Goal: Find specific page/section: Find specific page/section

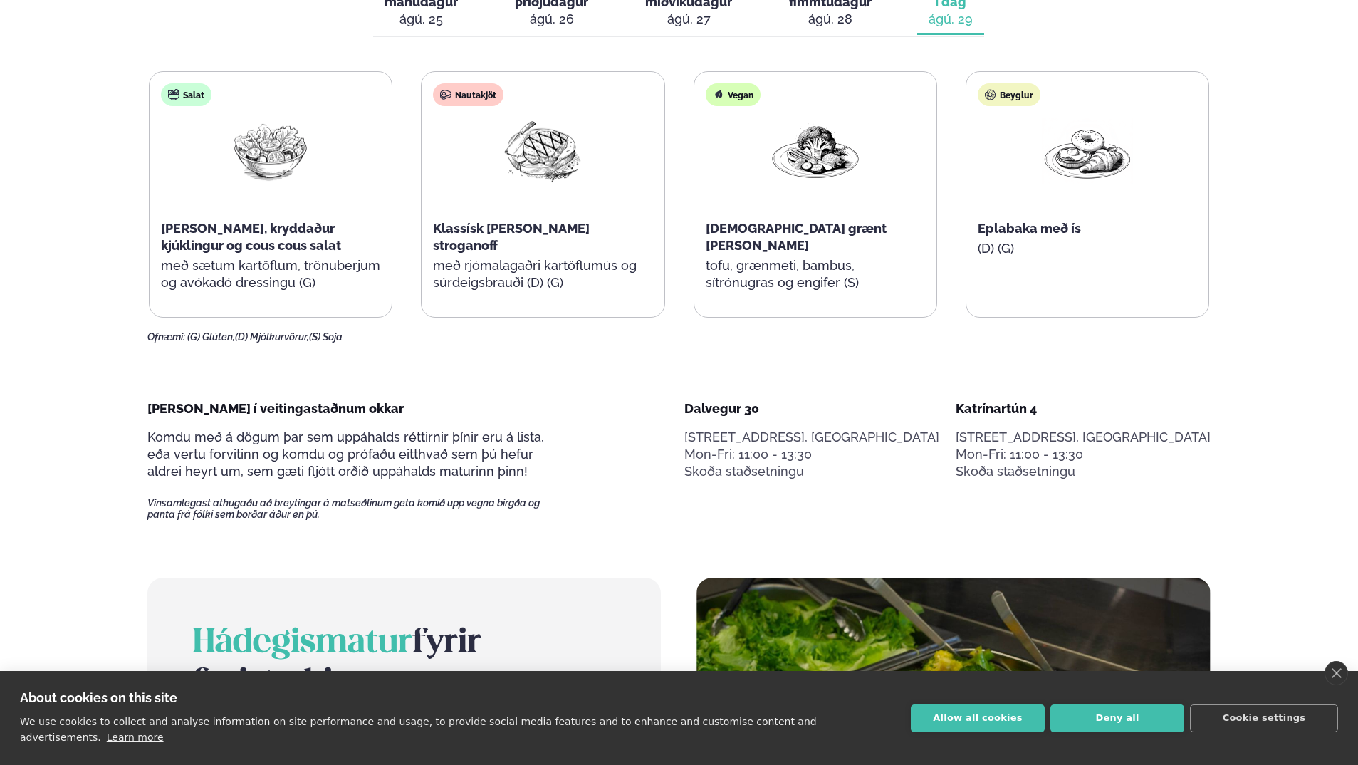
scroll to position [854, 0]
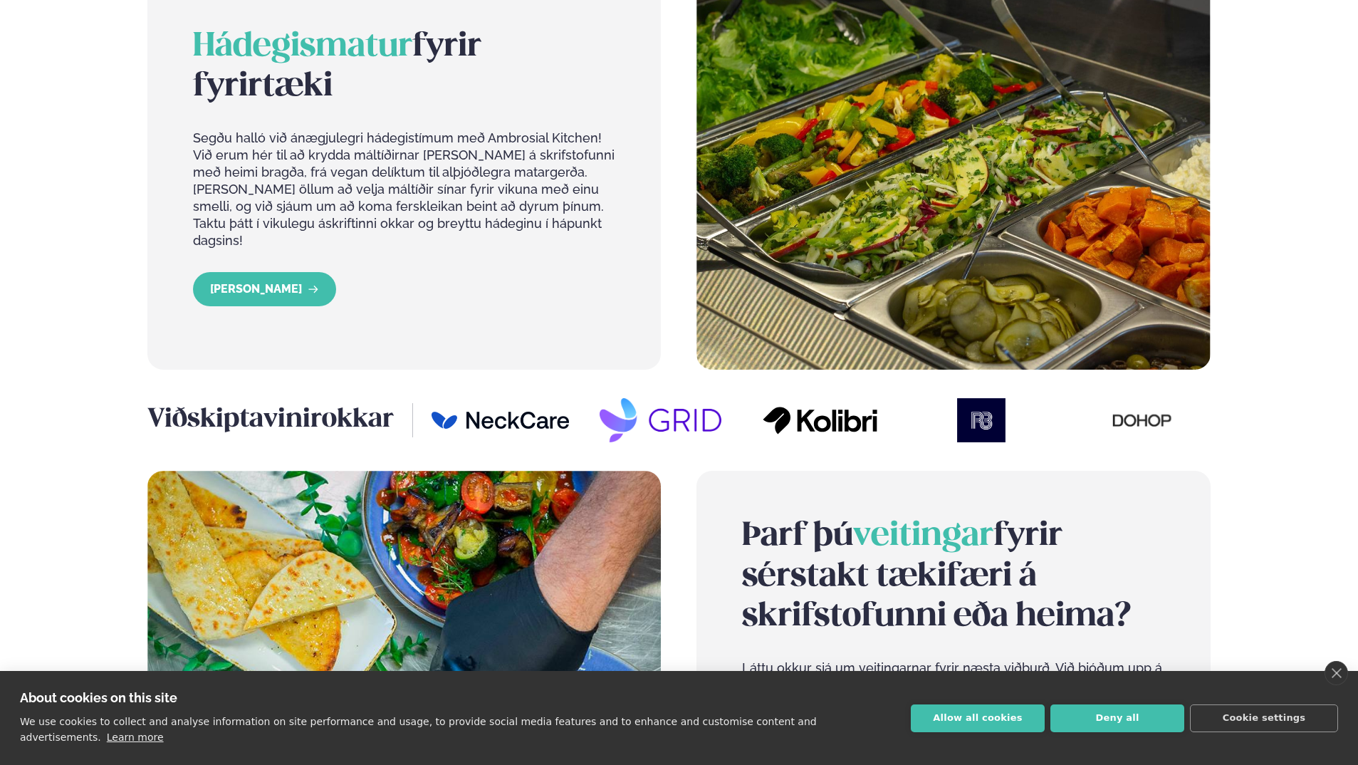
scroll to position [1567, 0]
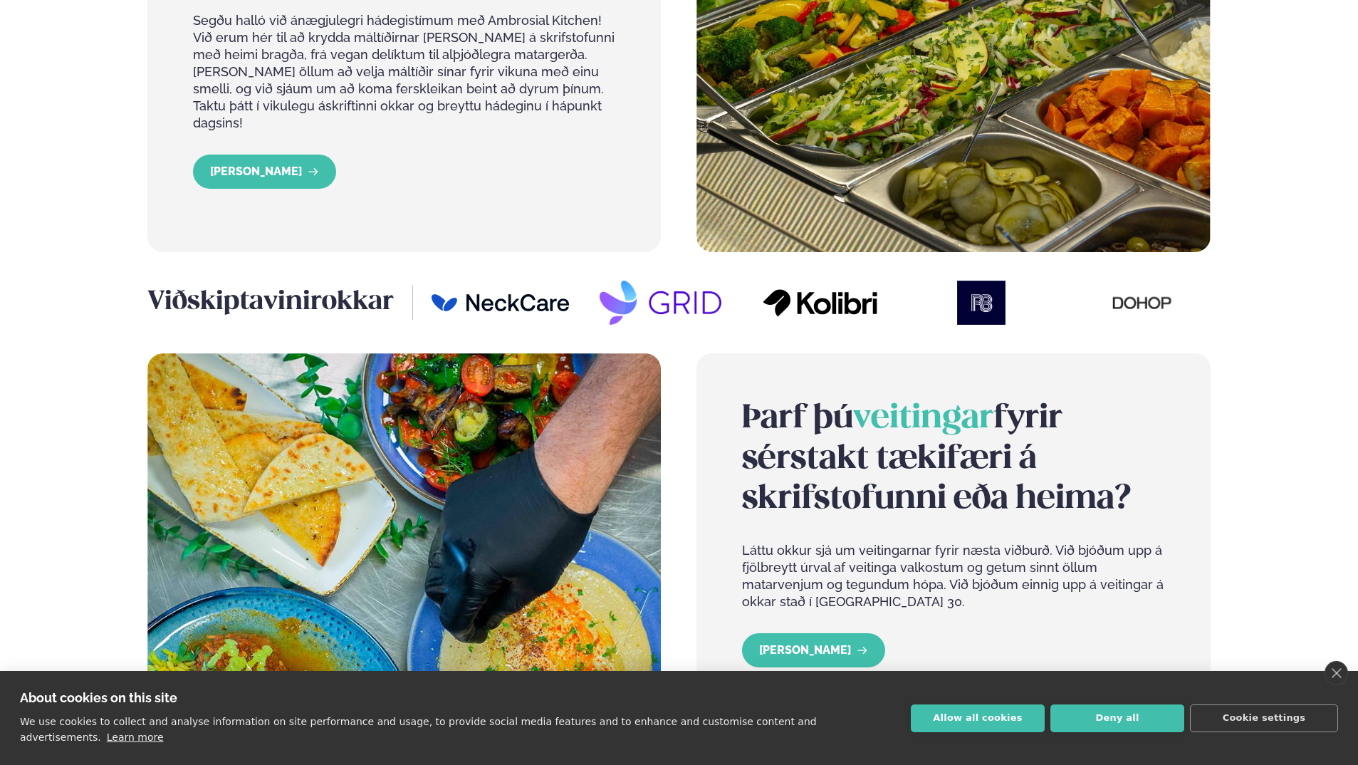
click at [73, 487] on div "Þjónusta Hádegismatur fyrir fyrirtæki Fyrirtækja veitingar Einkapartý Matseðill…" at bounding box center [679, 113] width 1358 height 3361
click at [9, 253] on div "Þjónusta Hádegismatur fyrir fyrirtæki Fyrirtækja veitingar Einkapartý Matseðill…" at bounding box center [679, 113] width 1358 height 3361
click at [22, 370] on div "Þjónusta Hádegismatur fyrir fyrirtæki Fyrirtækja veitingar Einkapartý Matseðill…" at bounding box center [679, 113] width 1358 height 3361
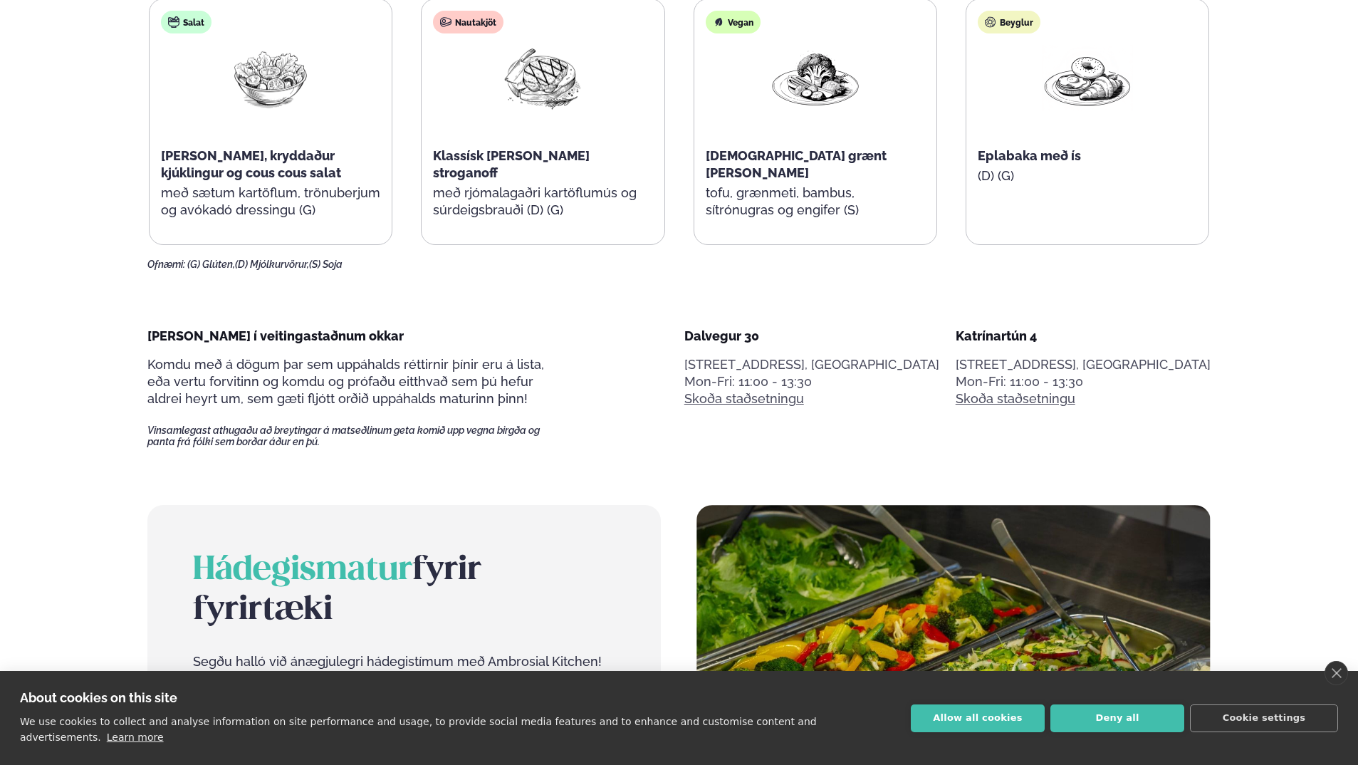
scroll to position [498, 0]
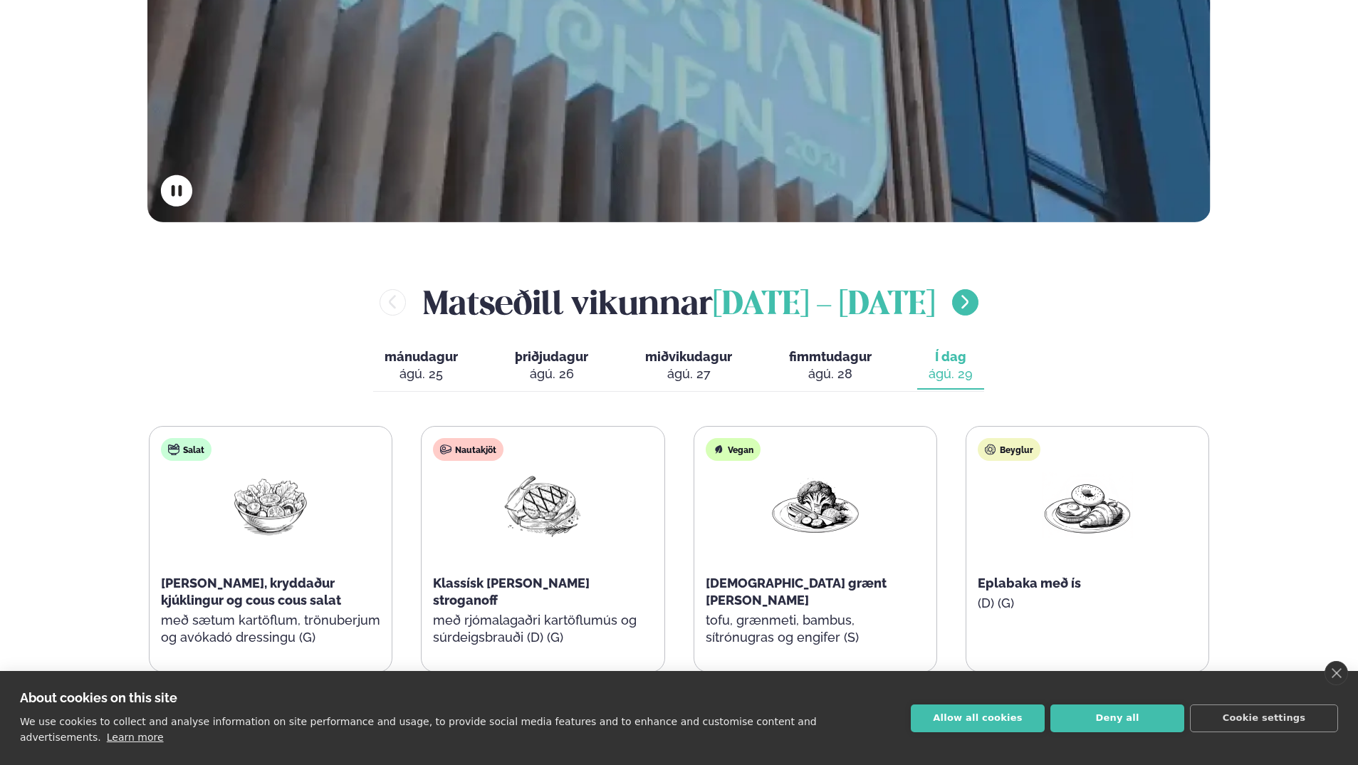
click at [956, 310] on icon "menu-btn-right" at bounding box center [964, 301] width 17 height 17
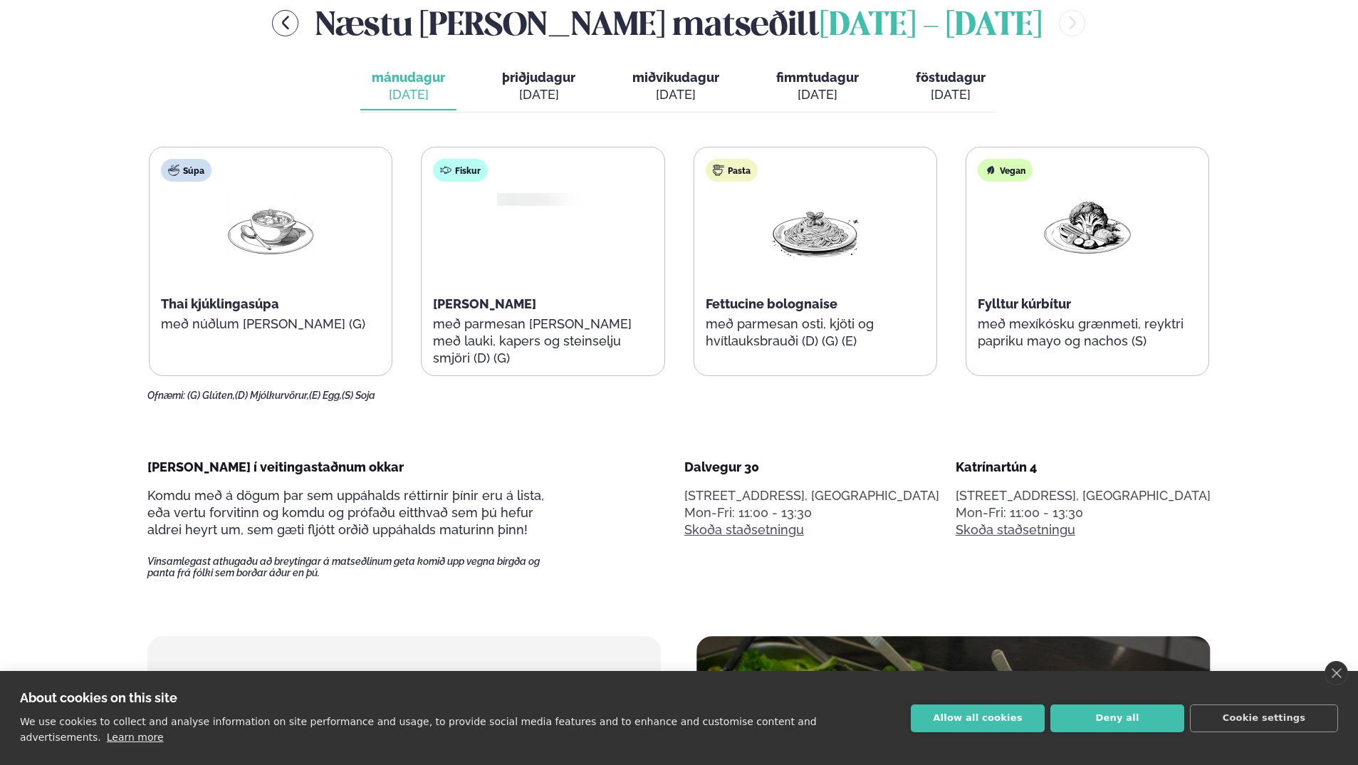
scroll to position [783, 0]
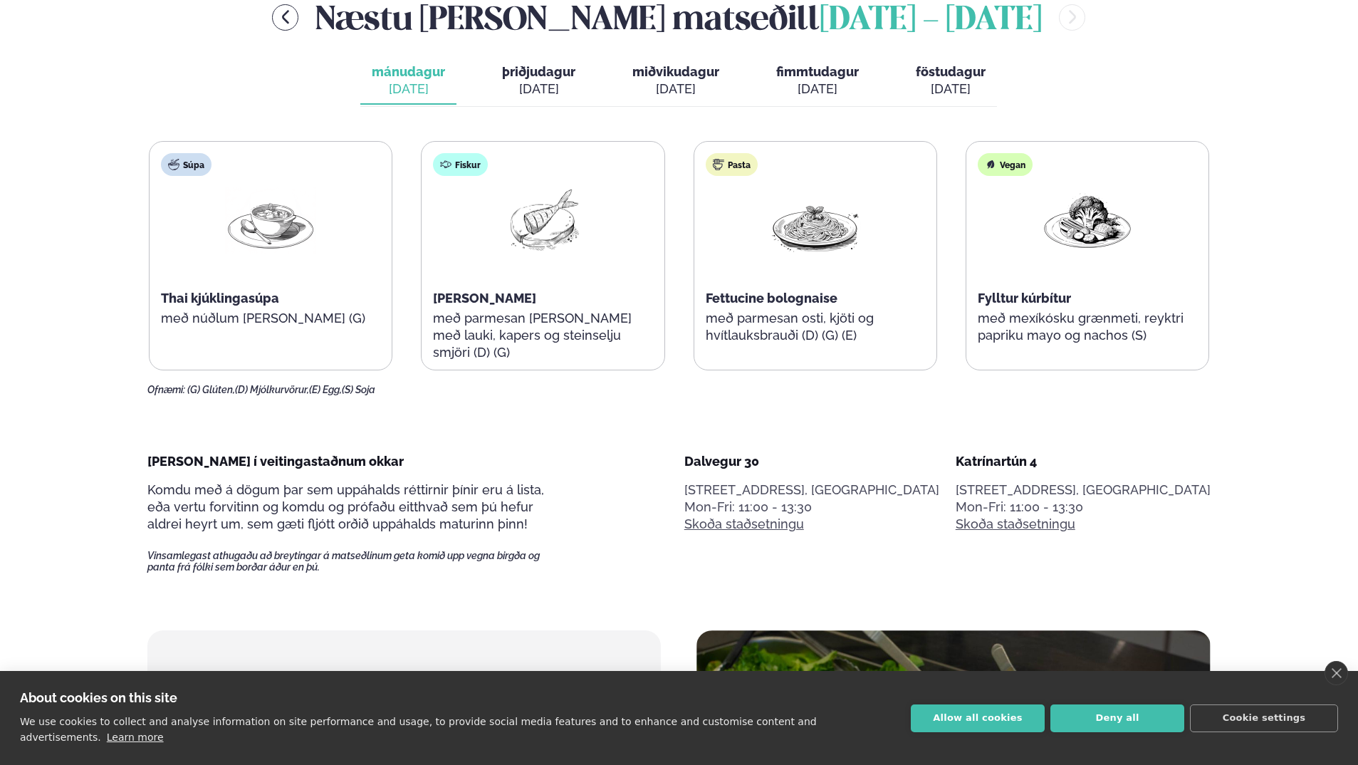
click at [521, 93] on div "[DATE]" at bounding box center [538, 88] width 73 height 17
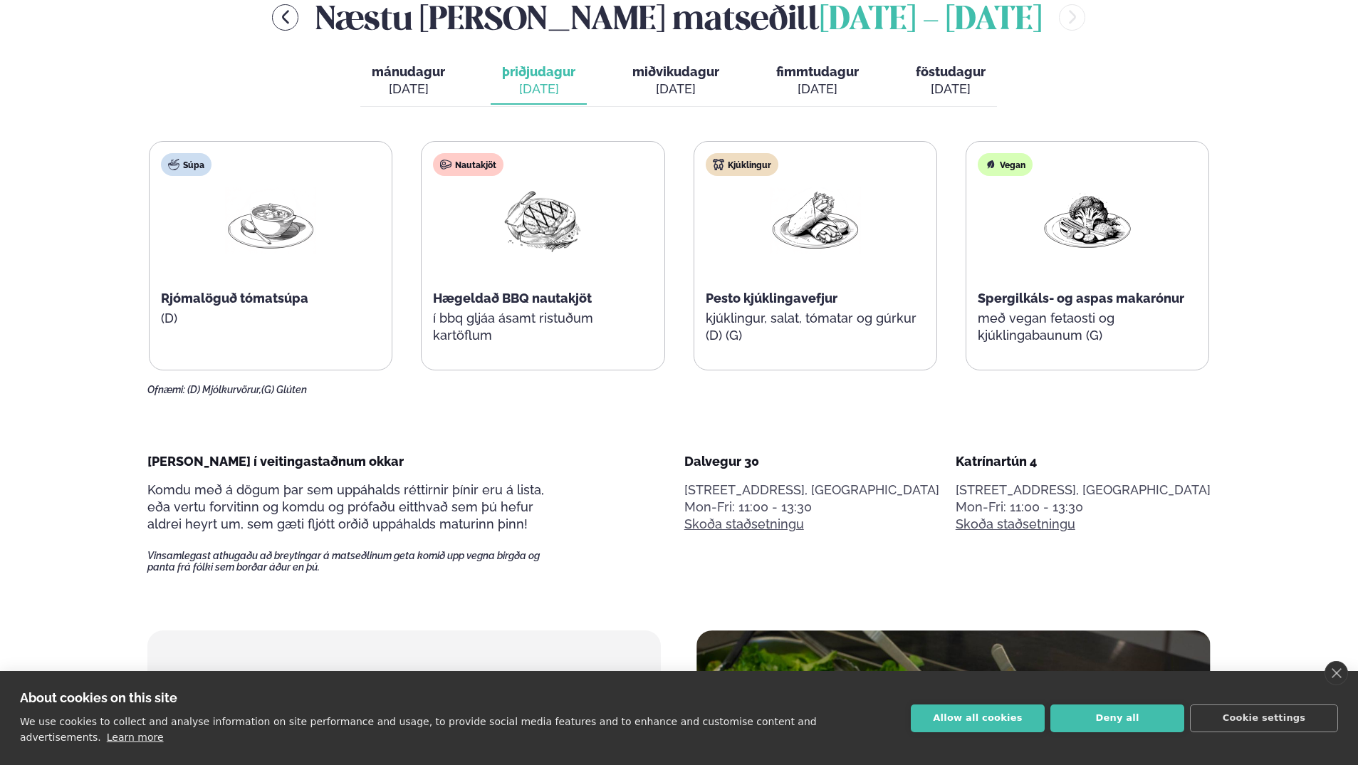
click at [692, 64] on span "miðvikudagur" at bounding box center [675, 71] width 87 height 15
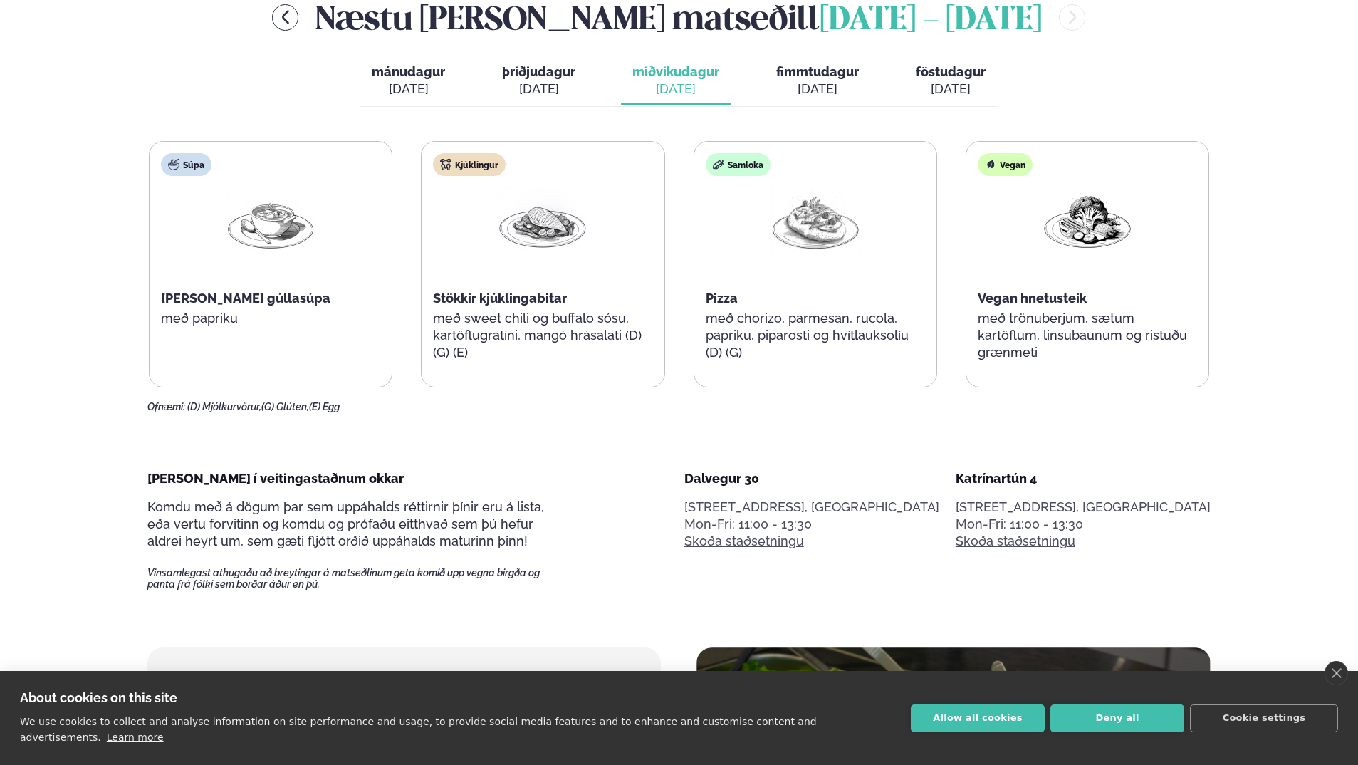
click at [538, 81] on div "[DATE]" at bounding box center [538, 88] width 73 height 17
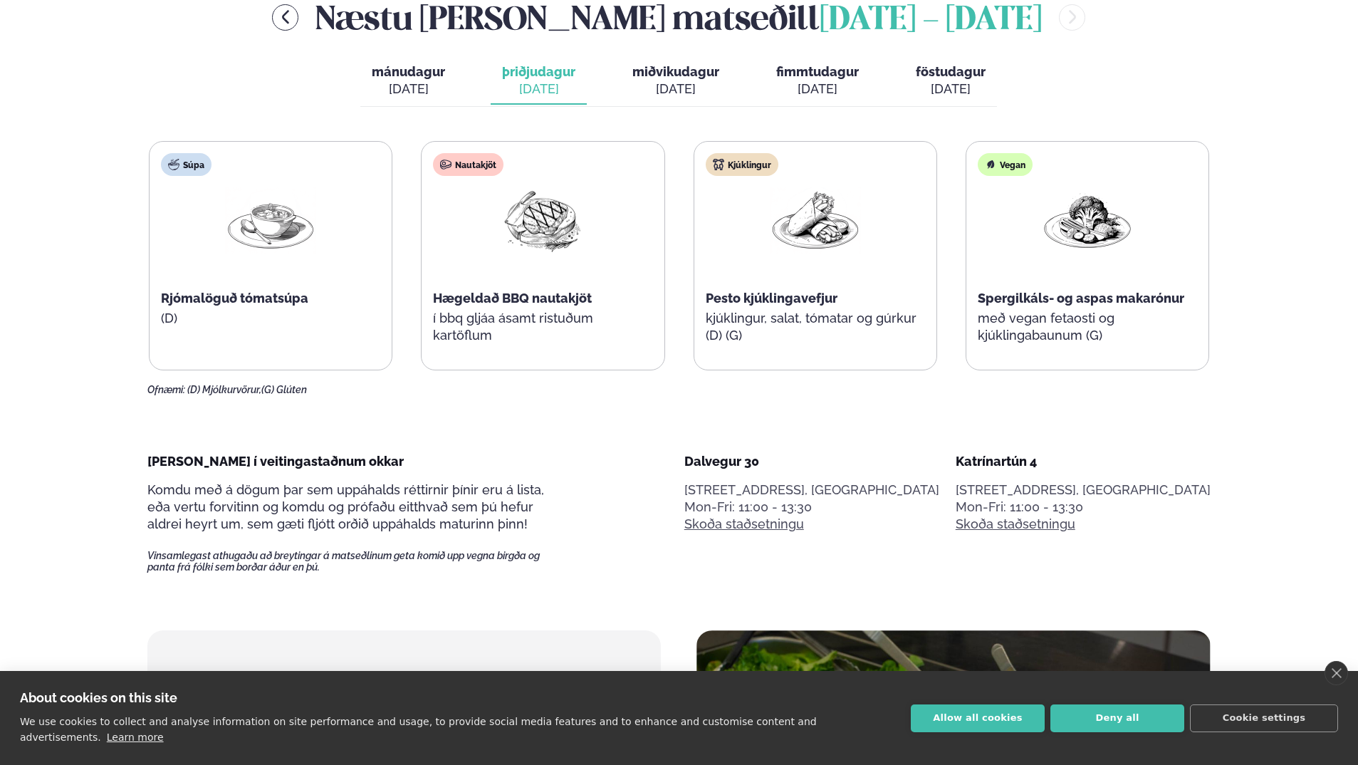
click at [679, 85] on div "[DATE]" at bounding box center [675, 88] width 87 height 17
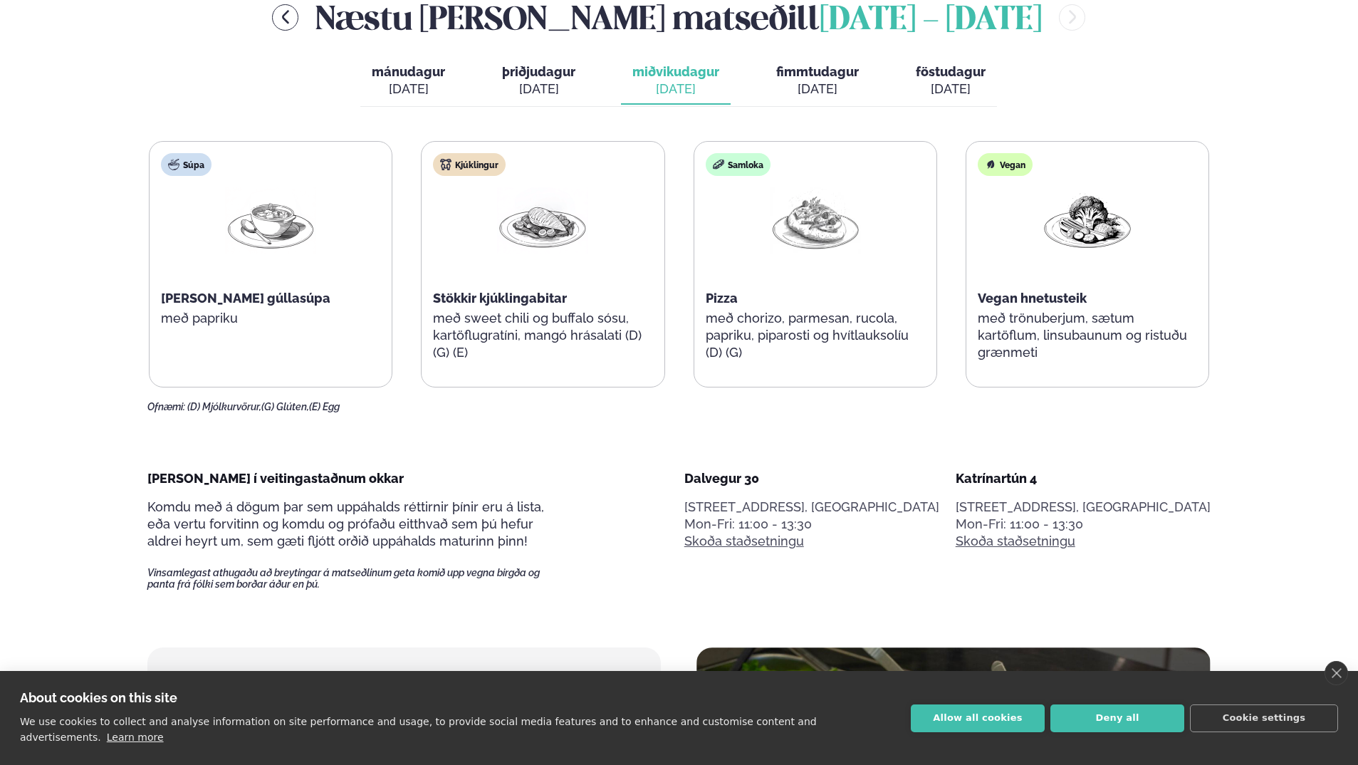
click at [818, 96] on div "[DATE]" at bounding box center [817, 88] width 83 height 17
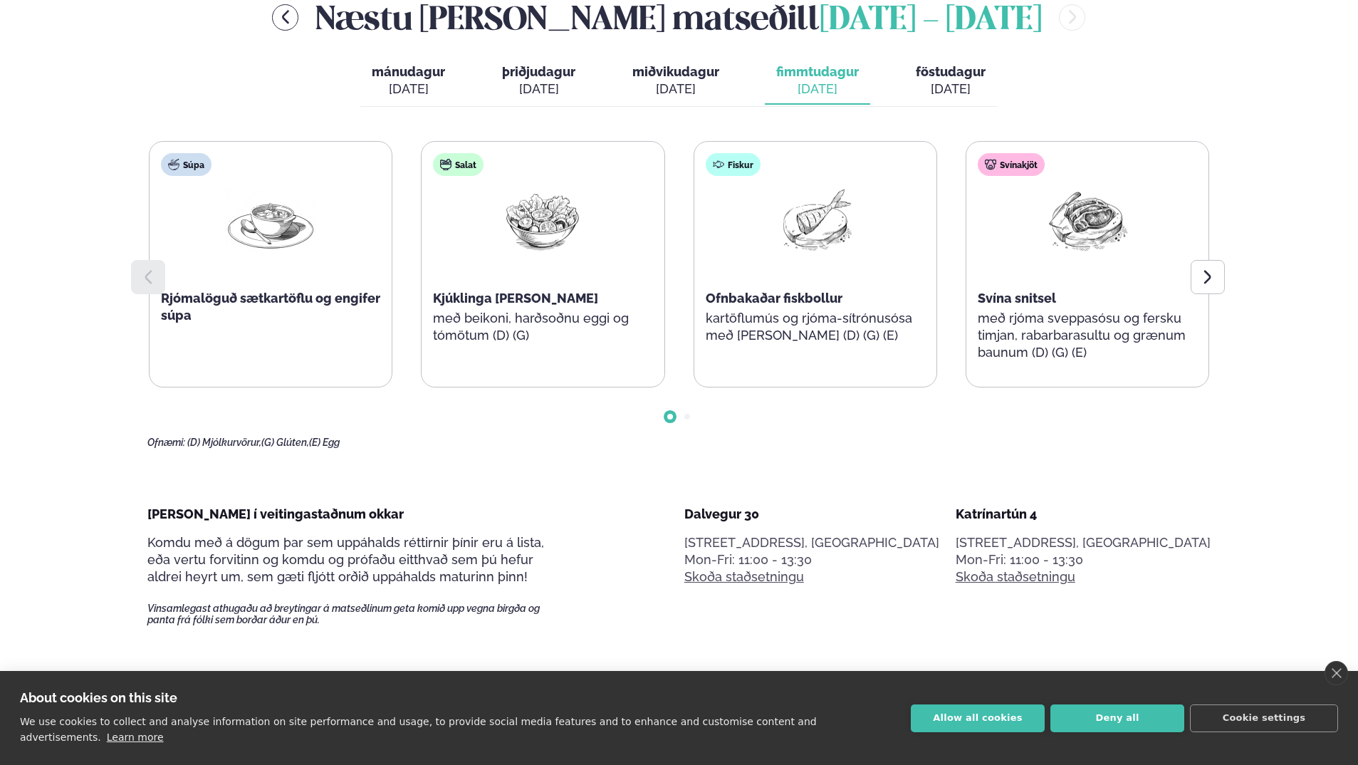
click at [959, 85] on div "[DATE]" at bounding box center [951, 88] width 70 height 17
